Goal: Information Seeking & Learning: Learn about a topic

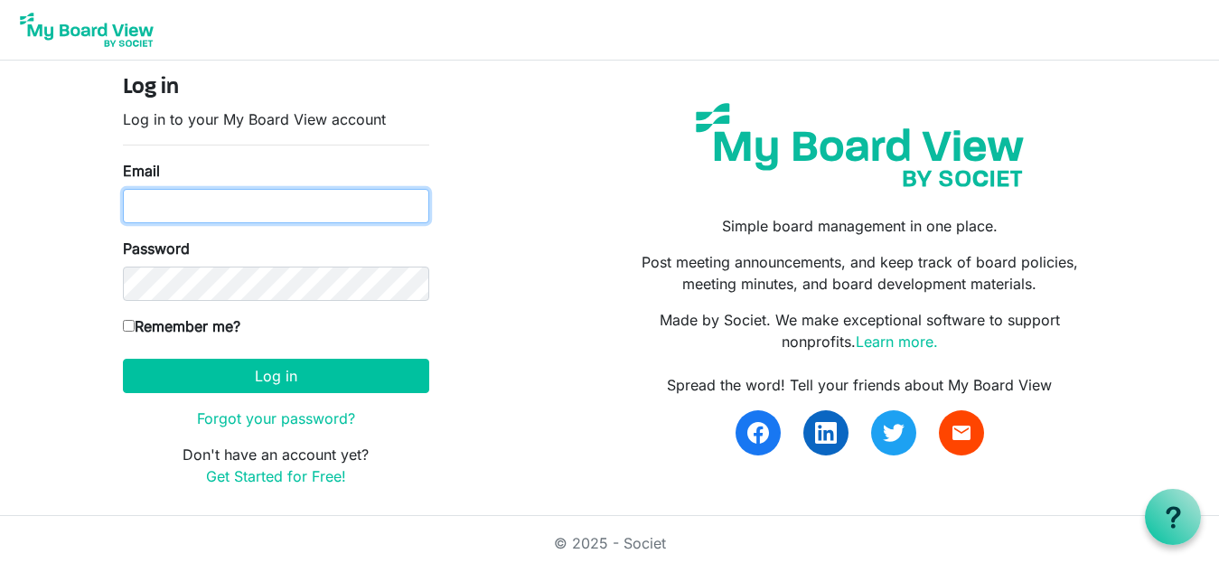
click at [204, 198] on input "Email" at bounding box center [276, 206] width 306 height 34
type input "danahlenius@gmail.com"
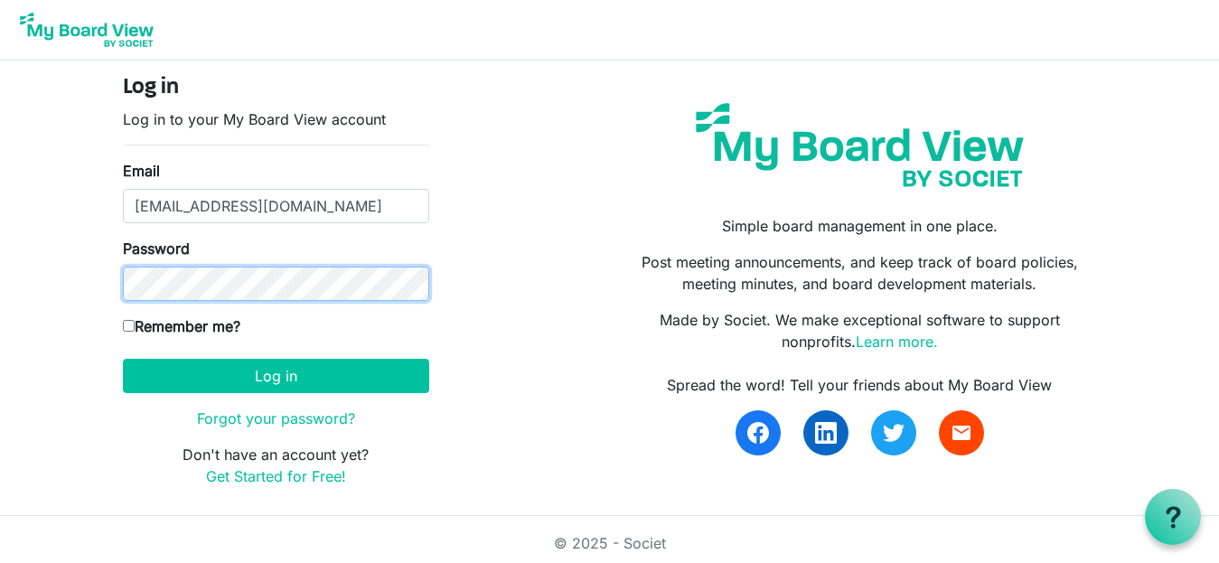
click at [123, 359] on button "Log in" at bounding box center [276, 376] width 306 height 34
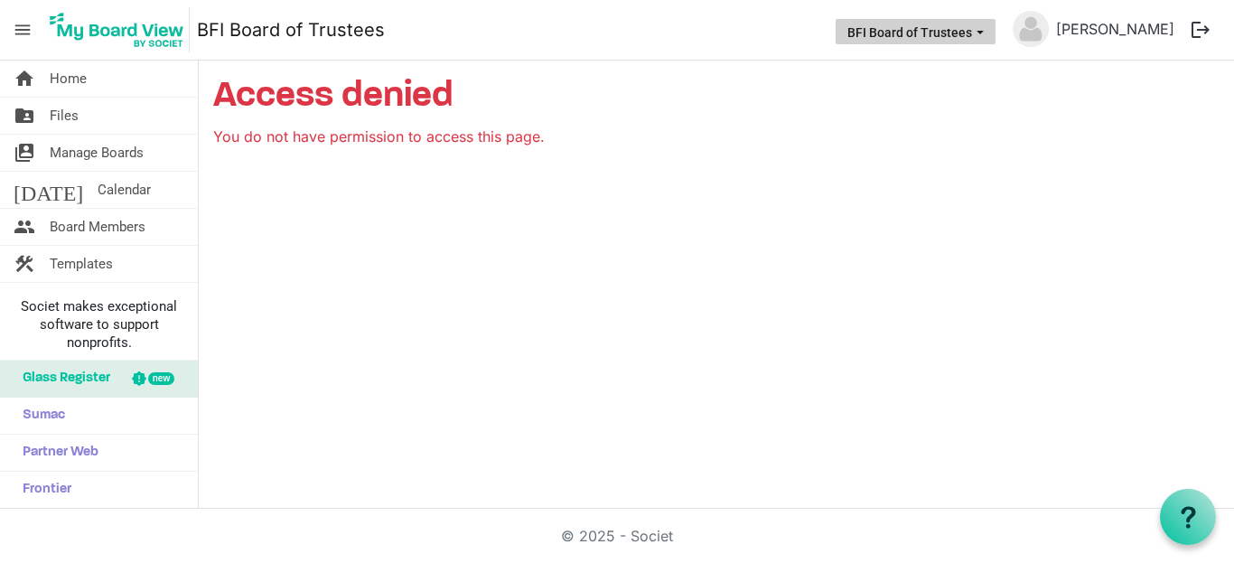
click at [994, 23] on button "BFI Board of Trustees" at bounding box center [916, 31] width 160 height 25
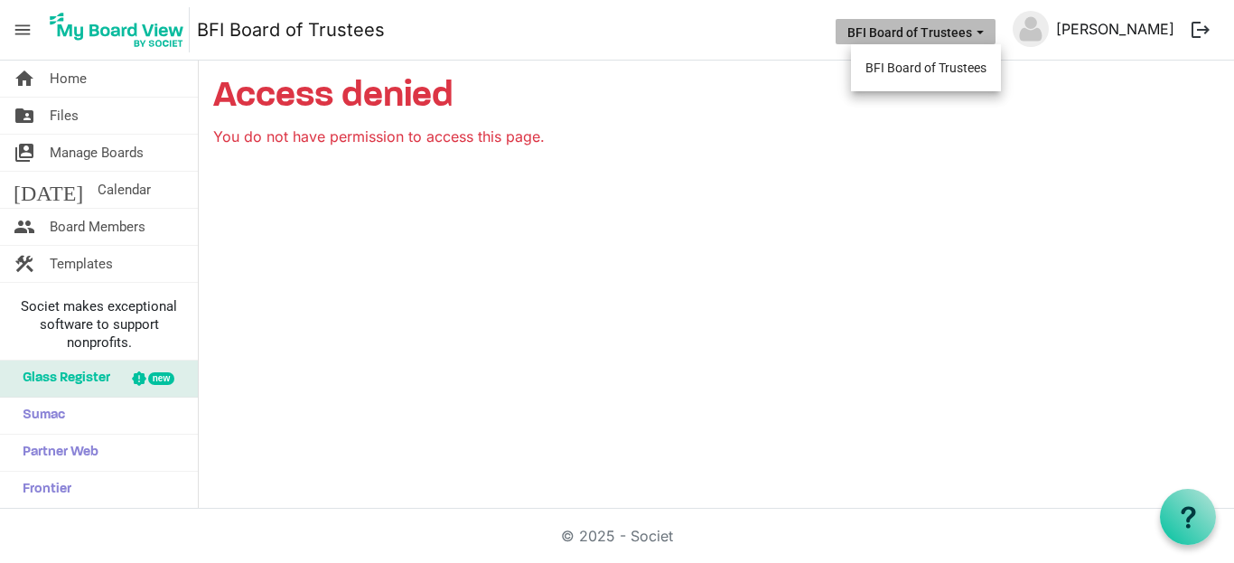
click at [1100, 33] on link "[PERSON_NAME]" at bounding box center [1115, 29] width 133 height 36
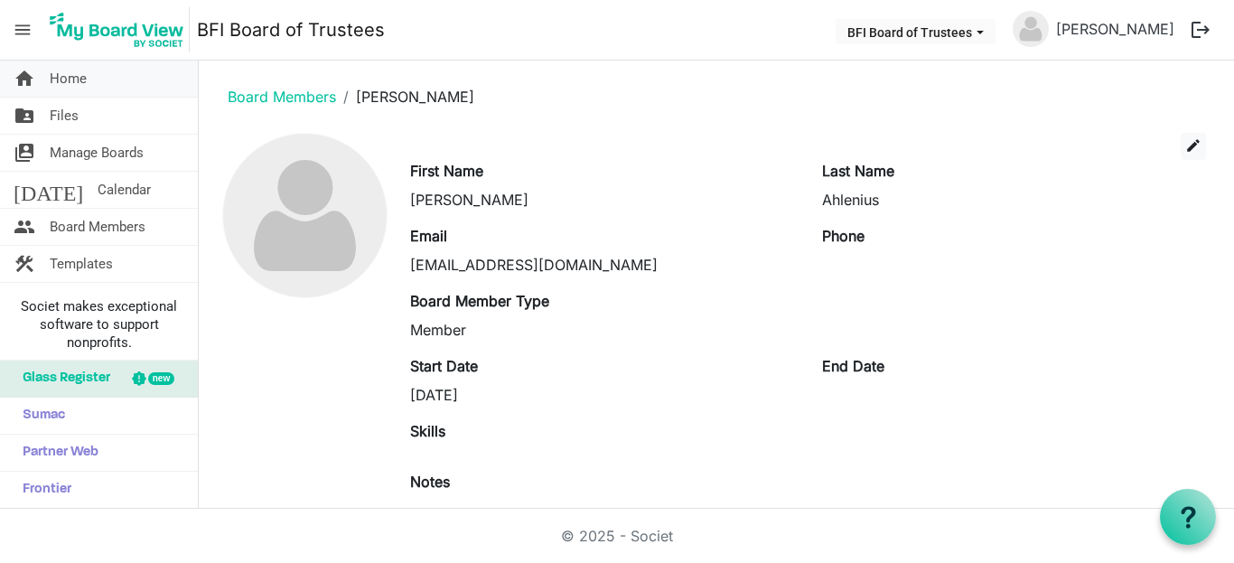
click at [47, 77] on link "home Home" at bounding box center [99, 79] width 198 height 36
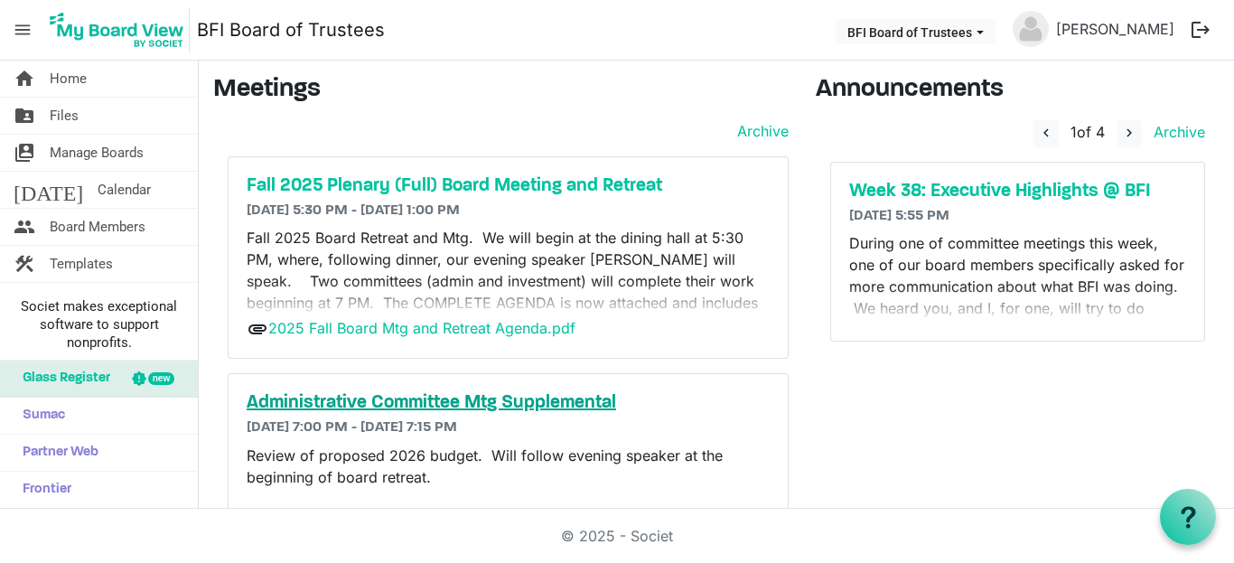
click at [435, 407] on h5 "Administrative Committee Mtg Supplemental" at bounding box center [508, 403] width 523 height 22
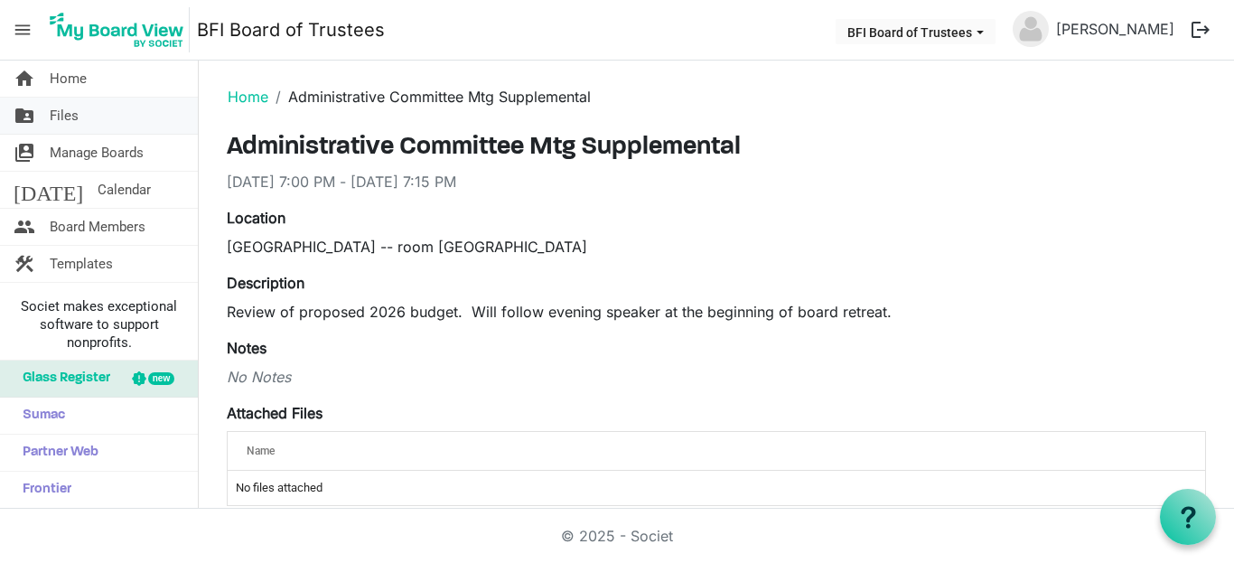
click at [99, 107] on link "folder_shared Files" at bounding box center [99, 116] width 198 height 36
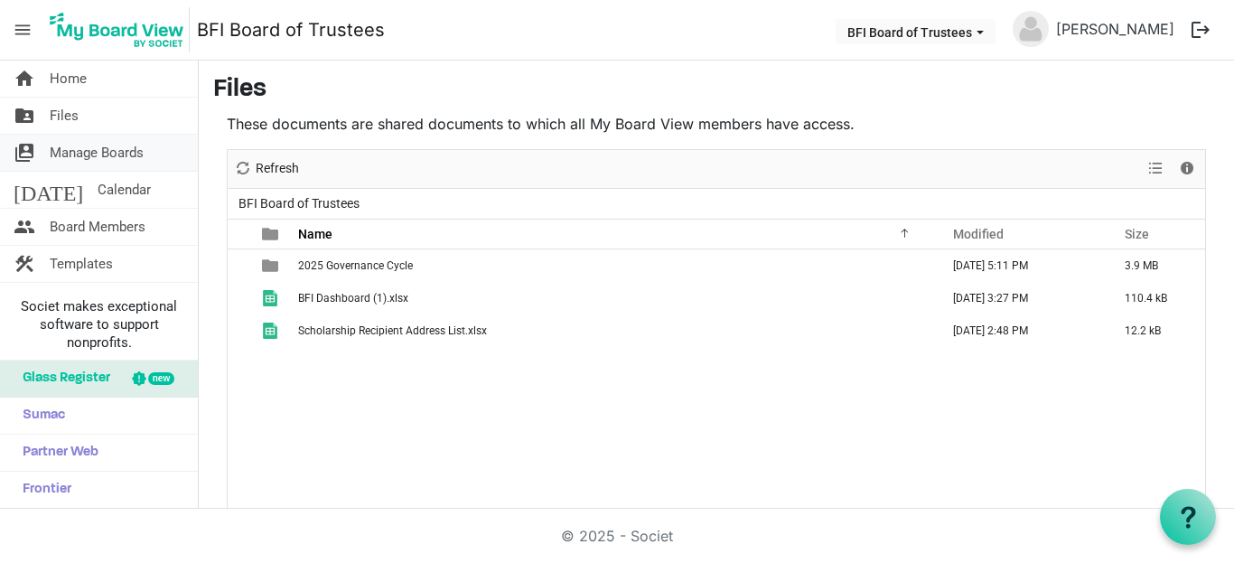
click at [98, 145] on span "Manage Boards" at bounding box center [97, 153] width 94 height 36
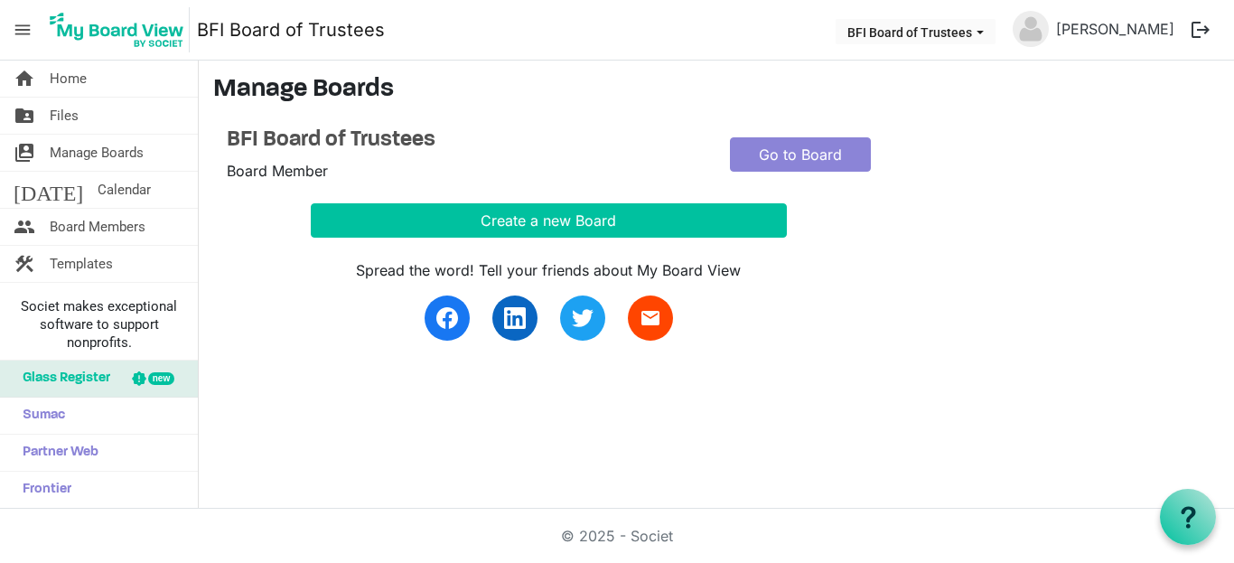
click at [29, 33] on span "menu" at bounding box center [22, 30] width 34 height 34
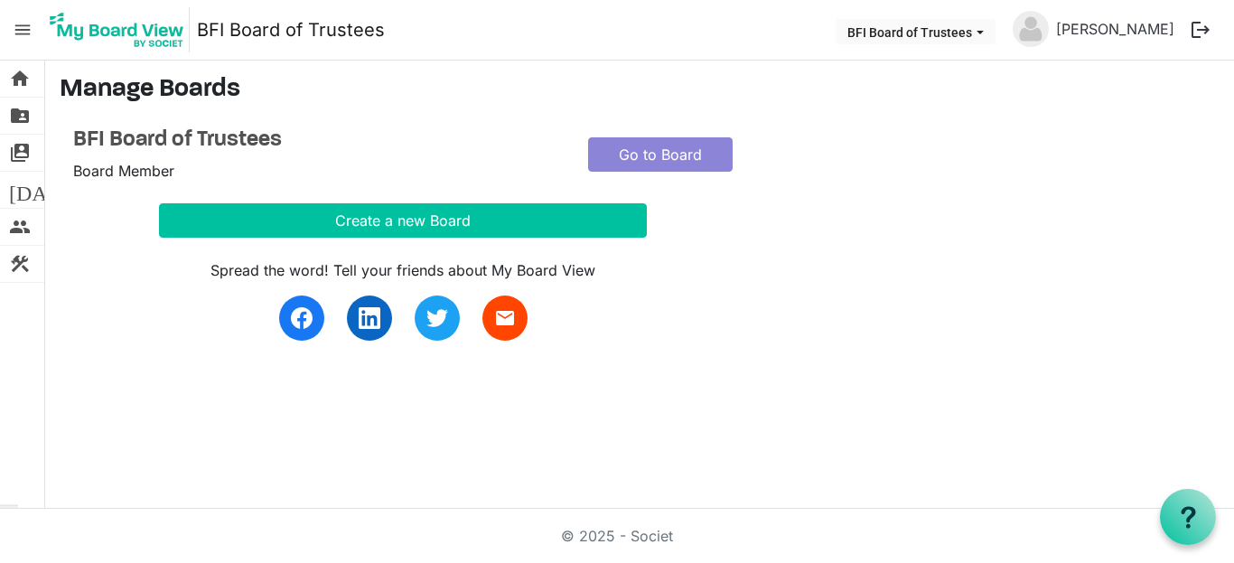
click at [23, 36] on span "menu" at bounding box center [22, 30] width 34 height 34
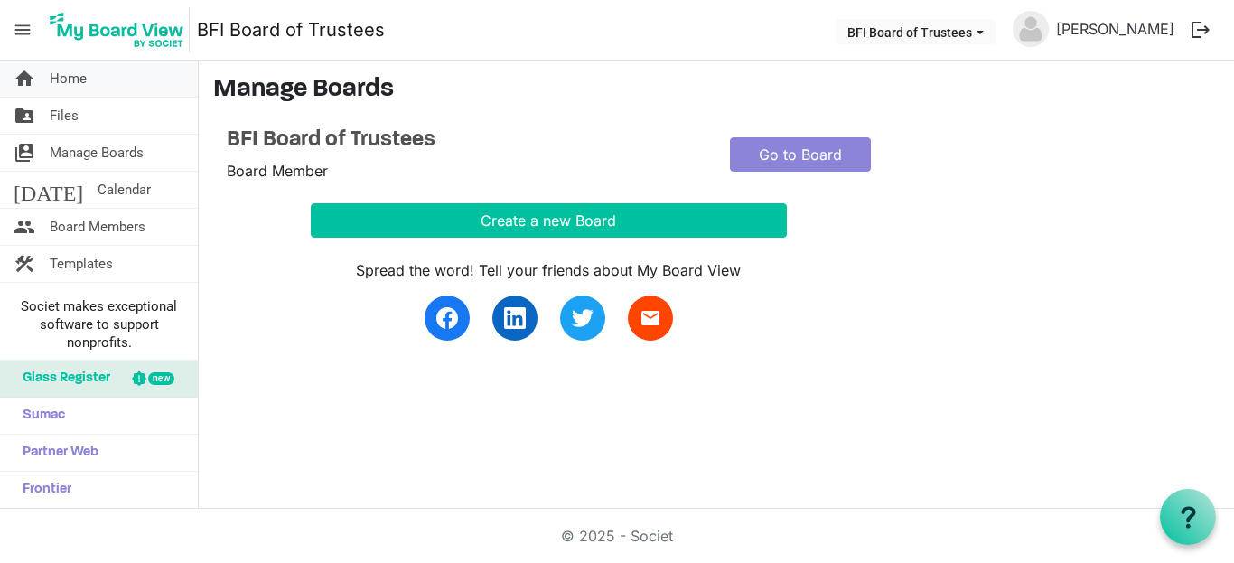
click at [34, 68] on span "home" at bounding box center [25, 79] width 22 height 36
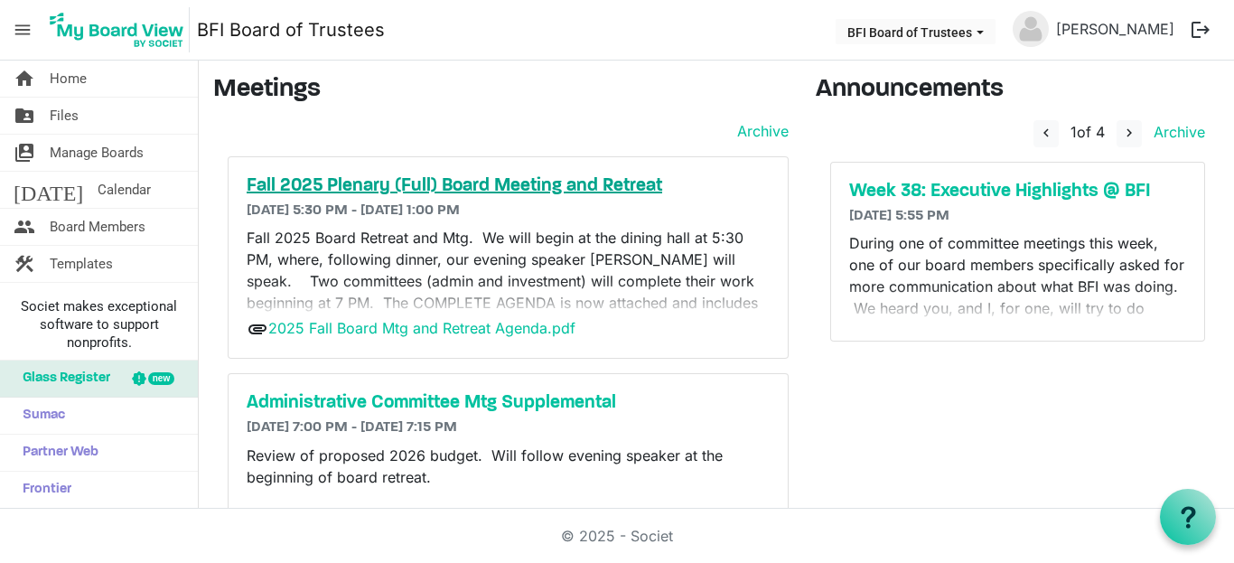
click at [397, 189] on h5 "Fall 2025 Plenary (Full) Board Meeting and Retreat" at bounding box center [508, 186] width 523 height 22
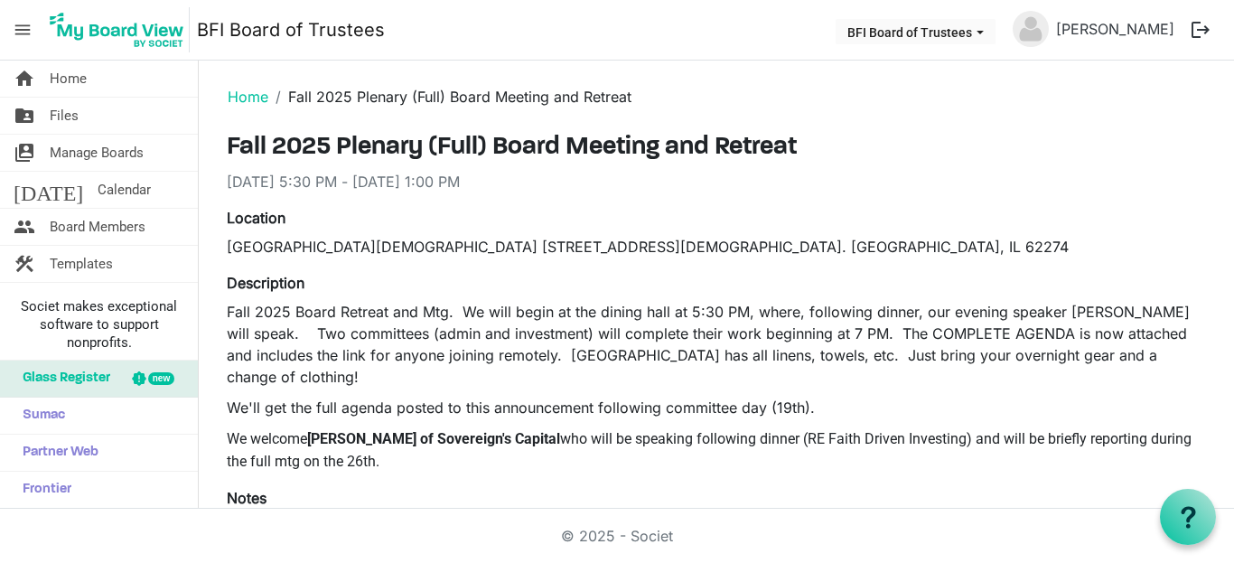
click at [1193, 20] on button "logout" at bounding box center [1201, 30] width 38 height 38
